Goal: Task Accomplishment & Management: Complete application form

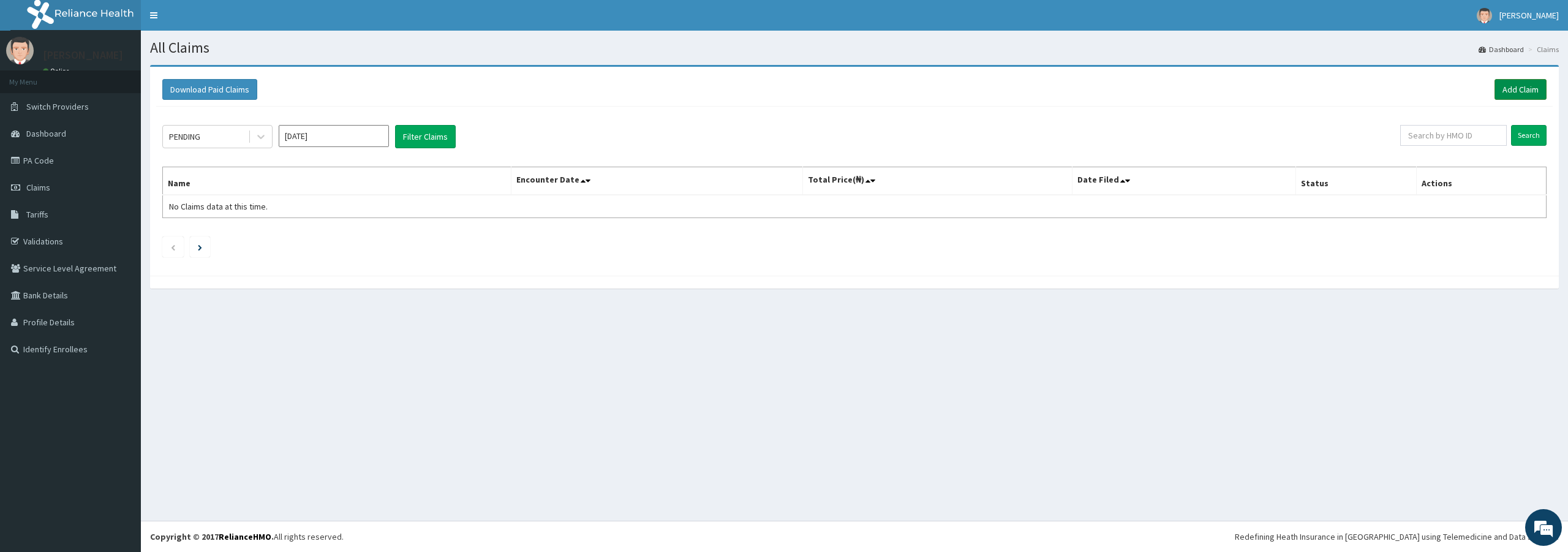
click at [1518, 91] on link "Add Claim" at bounding box center [1521, 89] width 52 height 21
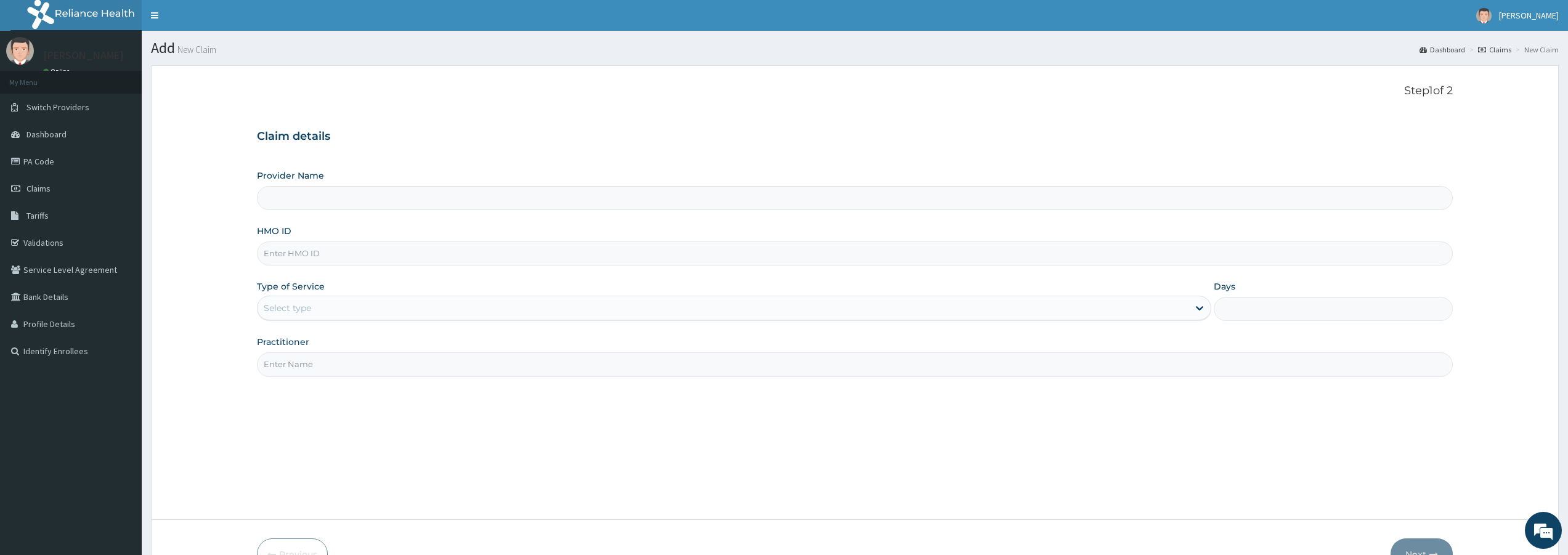
type input "Bodyline Gym- Lekki"
type input "1"
click at [365, 251] on input "HMO ID" at bounding box center [854, 253] width 1196 height 24
type input "ENP/10586/D"
click at [351, 363] on input "Practitioner" at bounding box center [854, 364] width 1196 height 24
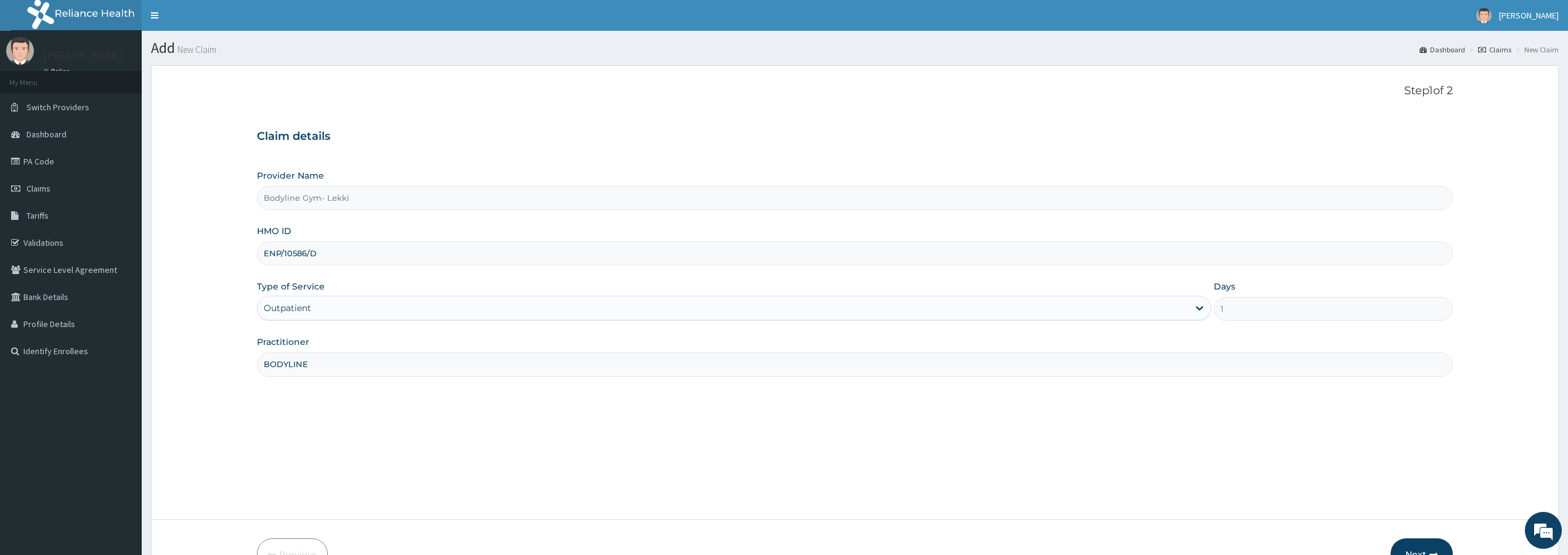
type input "BODYLINE"
click at [1428, 545] on button "Next" at bounding box center [1421, 554] width 62 height 32
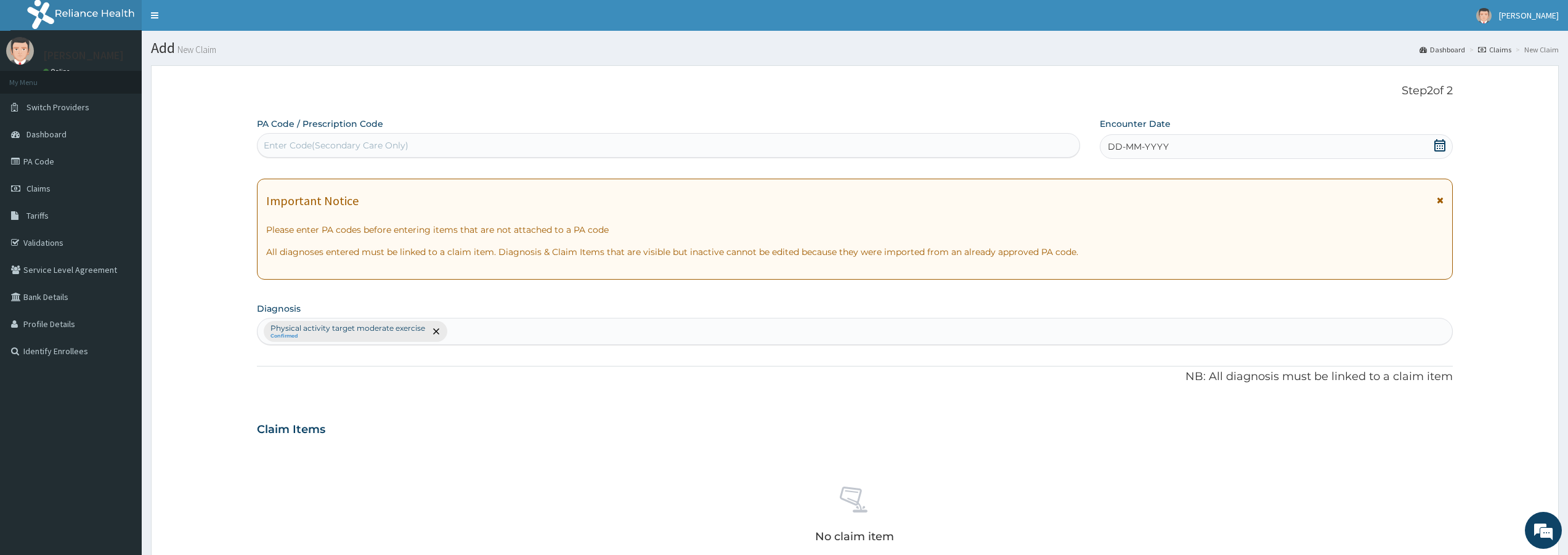
click at [566, 143] on div "Enter Code(Secondary Care Only)" at bounding box center [668, 145] width 822 height 20
type input "PA/8A6DC1"
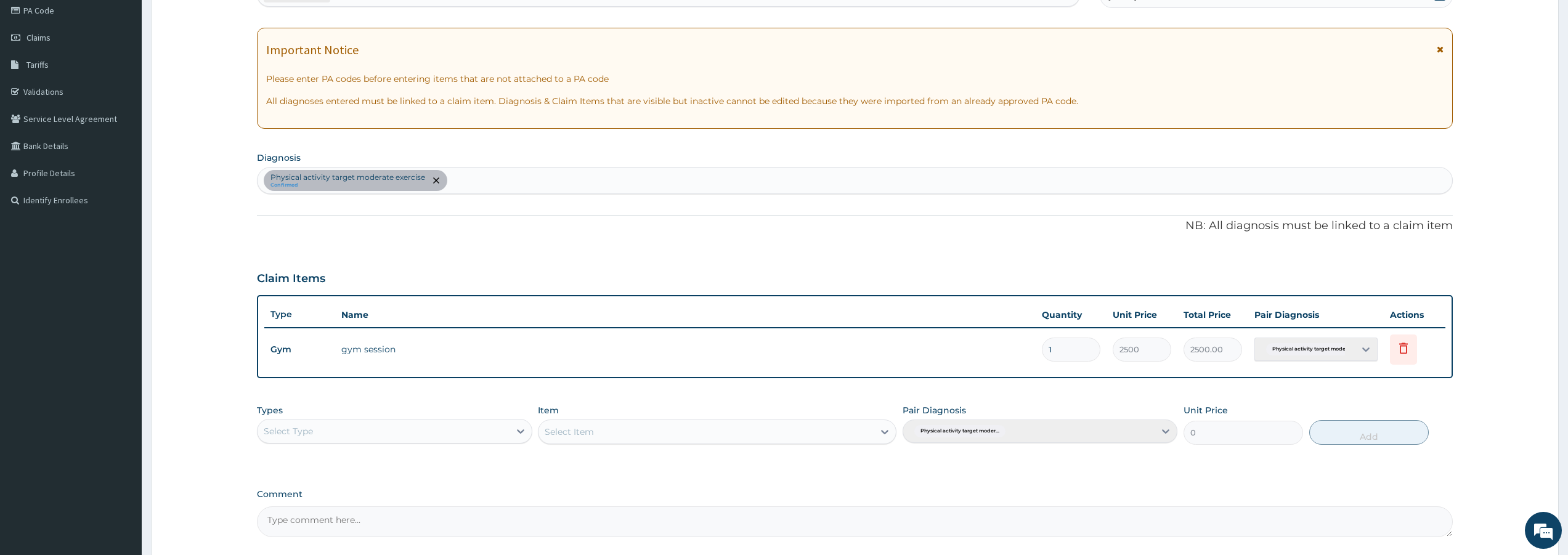
scroll to position [263, 0]
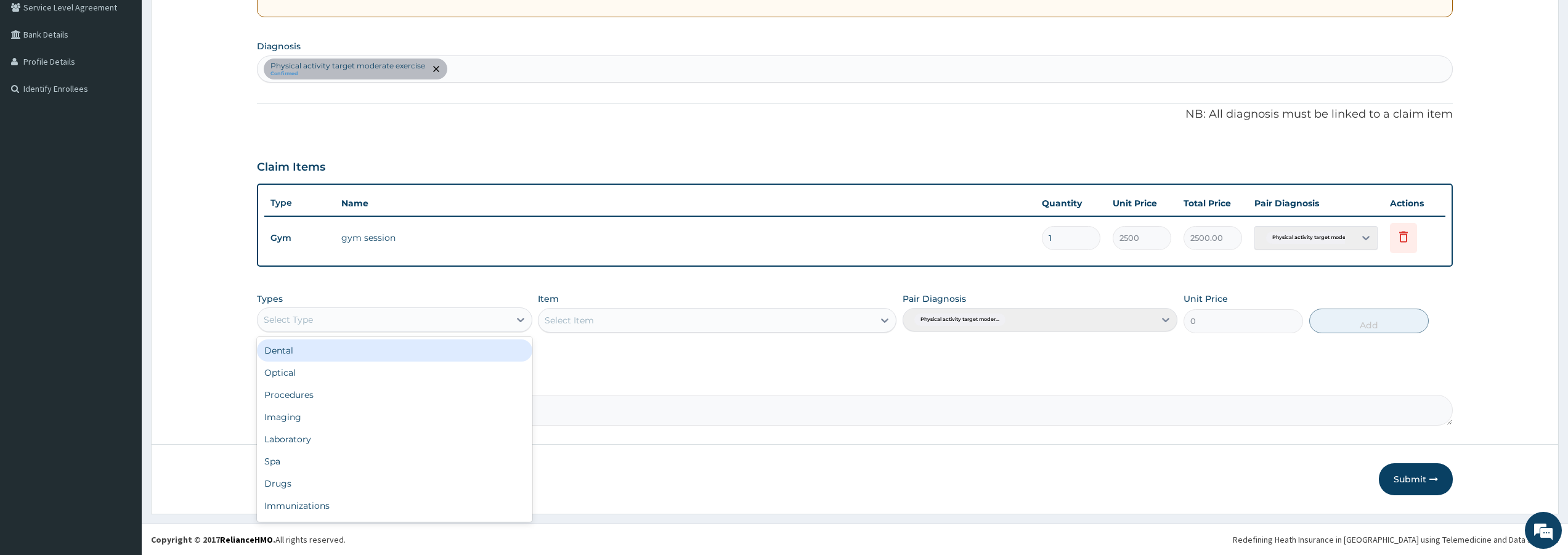
click at [462, 321] on div "Select Type" at bounding box center [382, 319] width 251 height 20
type input "GYM"
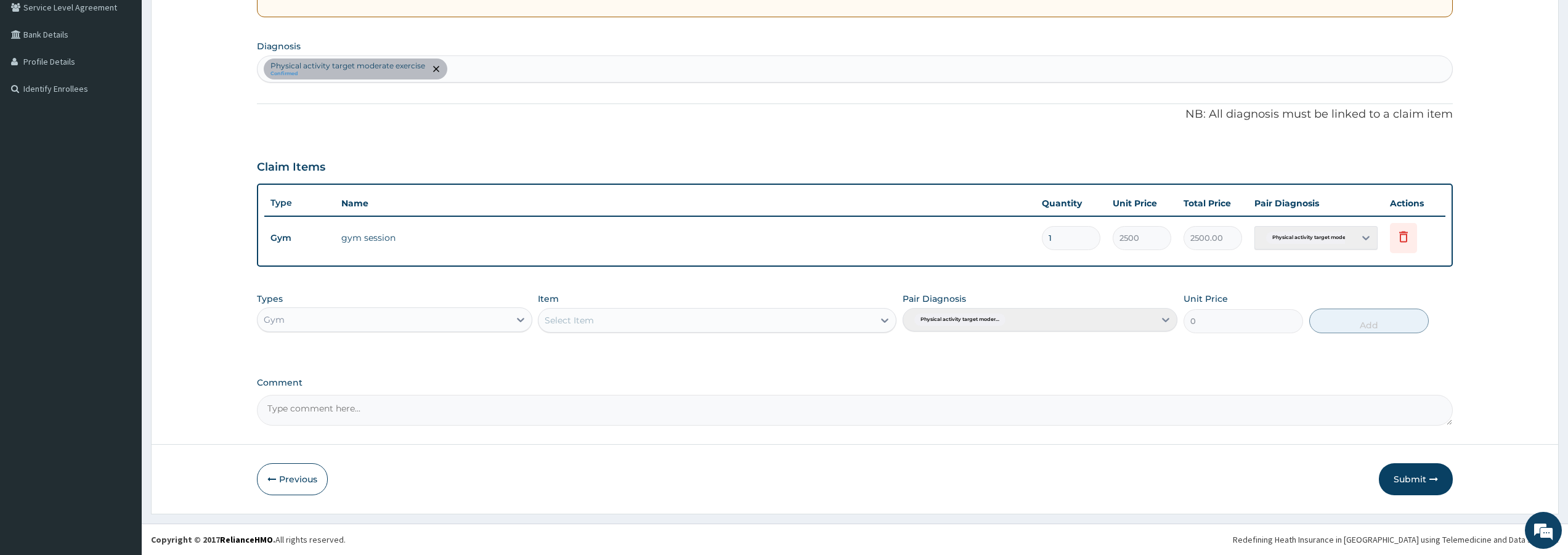
click at [788, 322] on div "Select Item" at bounding box center [706, 320] width 335 height 20
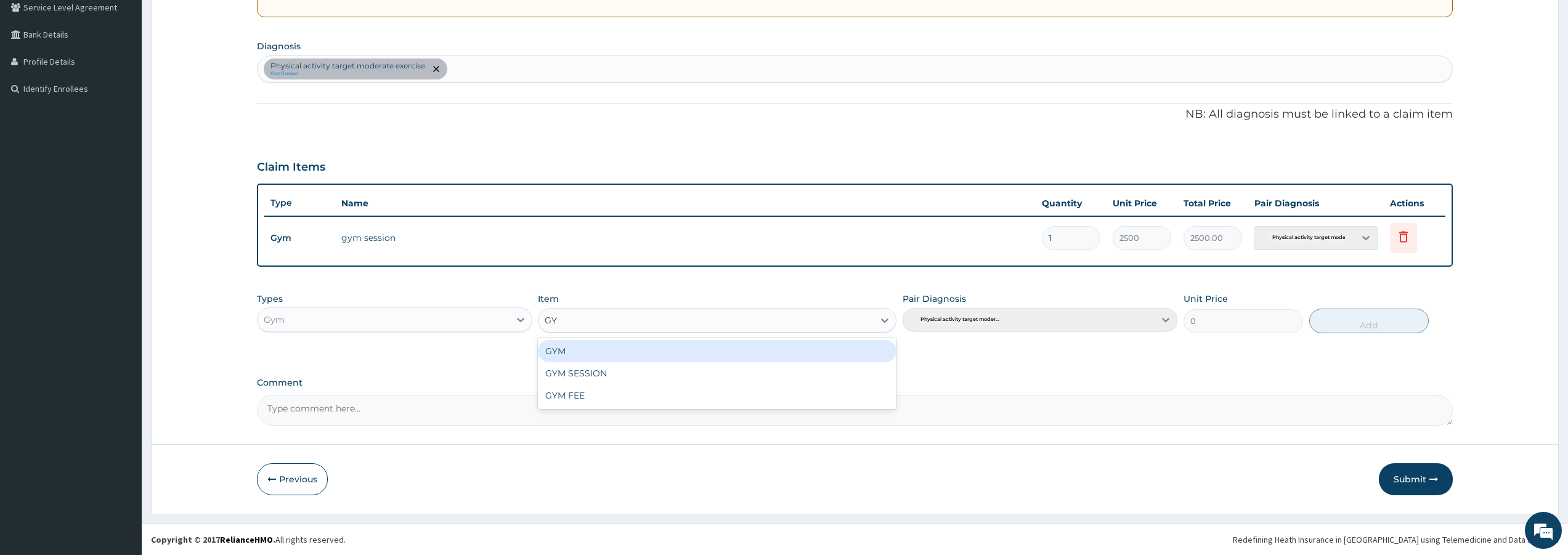
type input "GYM"
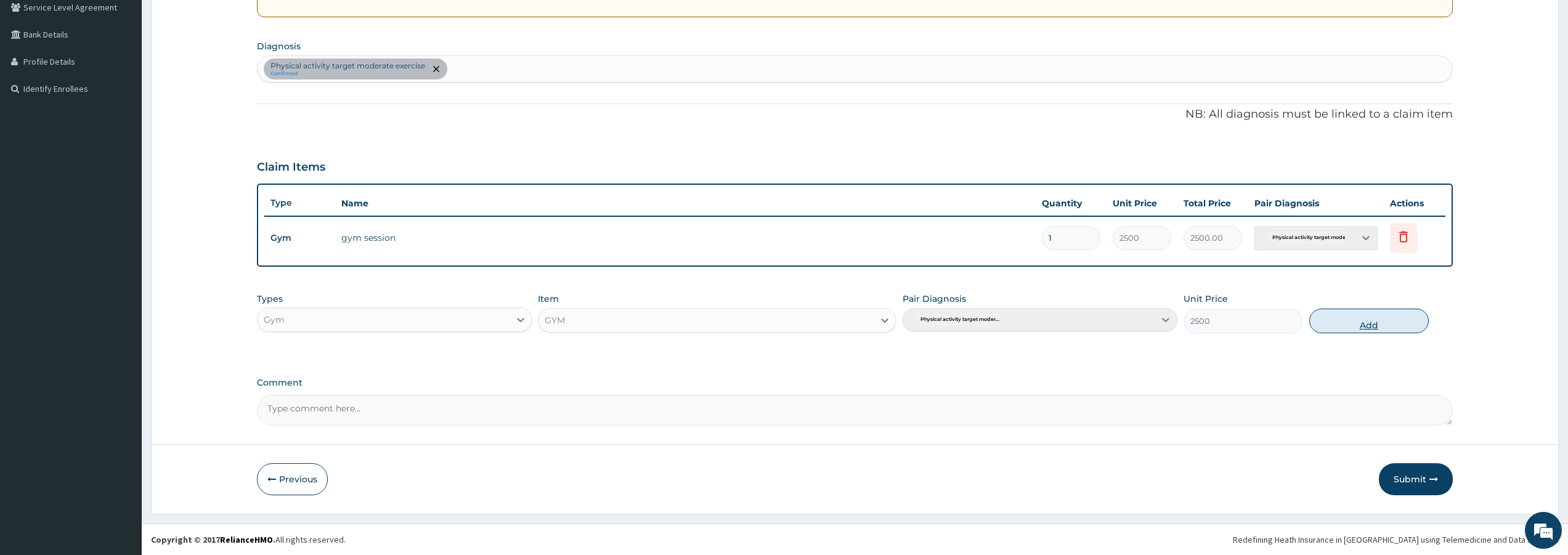
click at [1374, 318] on button "Add" at bounding box center [1369, 321] width 120 height 24
type input "0"
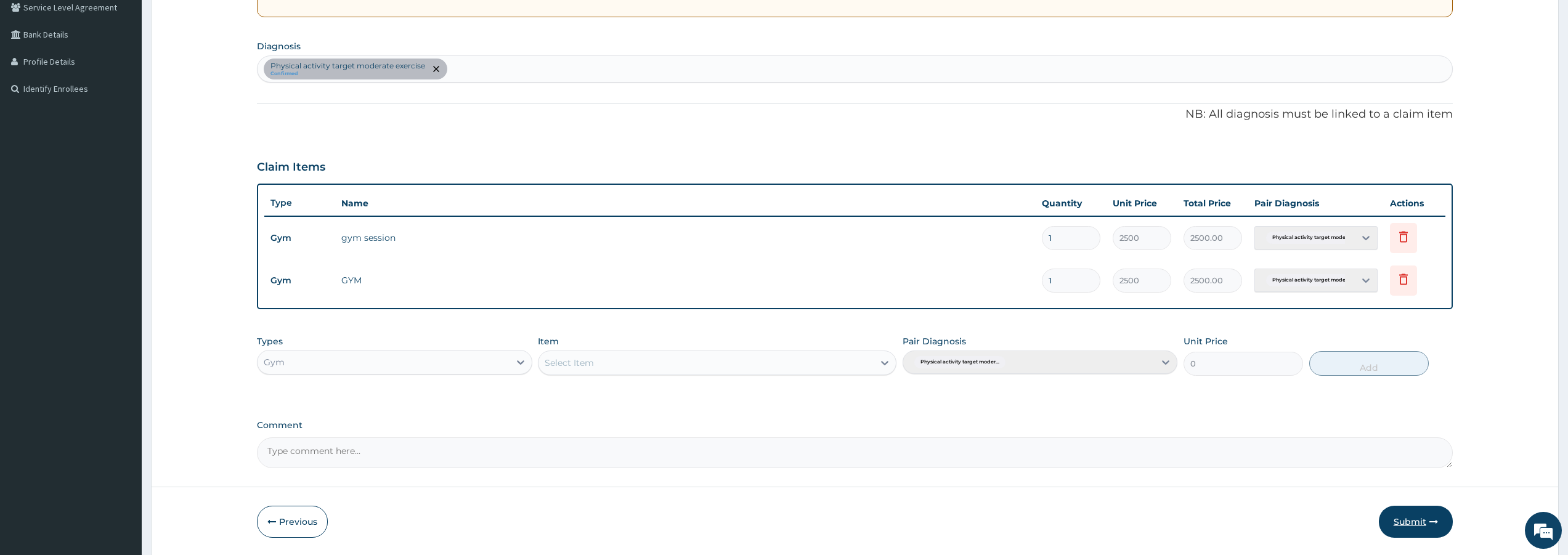
click at [1408, 522] on button "Submit" at bounding box center [1416, 521] width 74 height 32
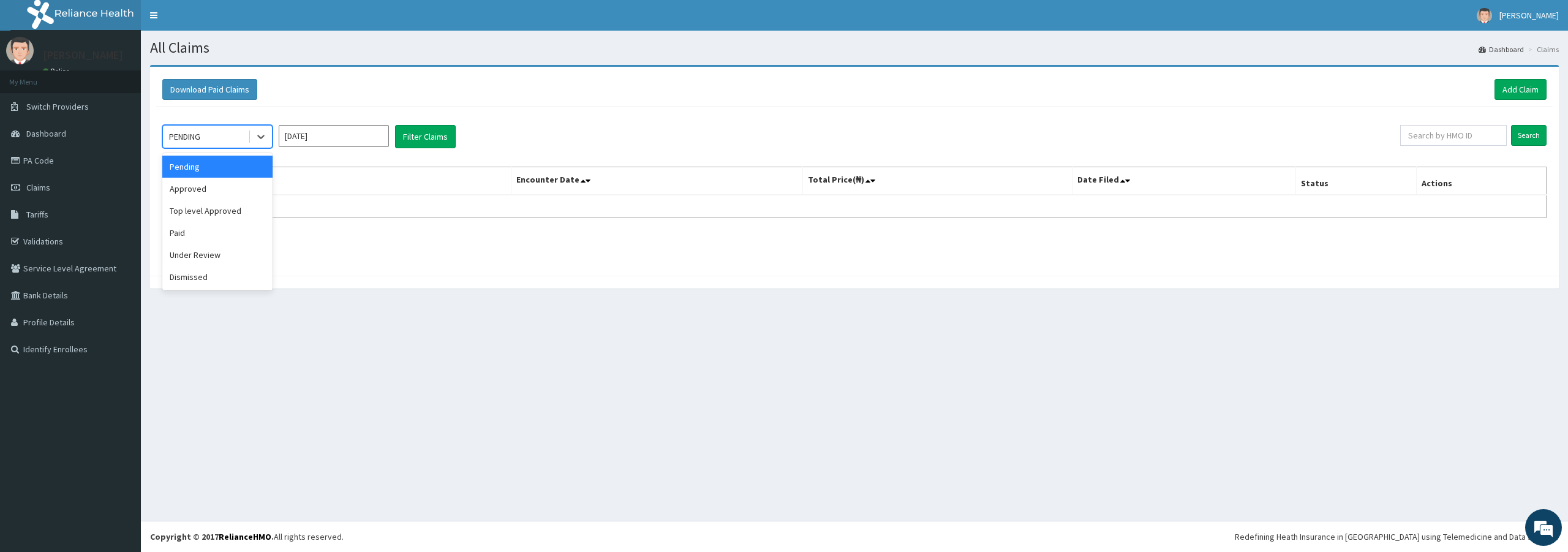
click at [256, 137] on icon at bounding box center [261, 137] width 12 height 12
click at [245, 191] on div "Approved" at bounding box center [217, 189] width 110 height 22
click at [420, 133] on button "Filter Claims" at bounding box center [426, 137] width 61 height 23
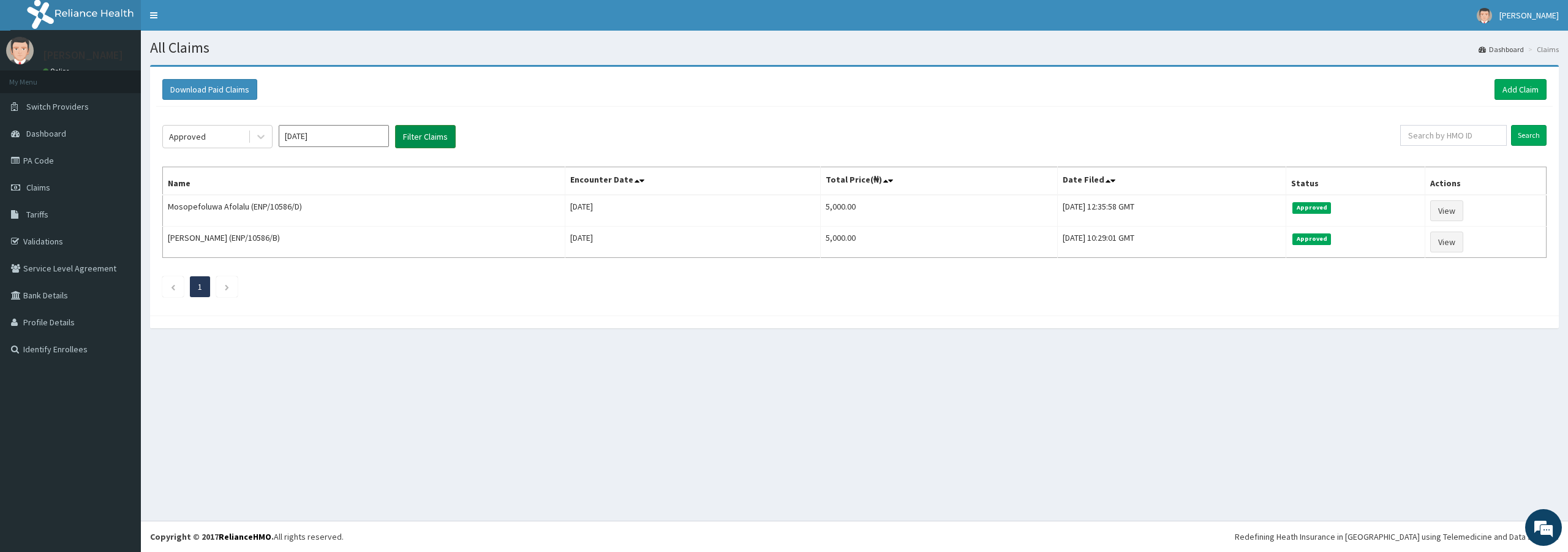
click at [417, 135] on button "Filter Claims" at bounding box center [426, 137] width 61 height 23
